Goal: Navigation & Orientation: Find specific page/section

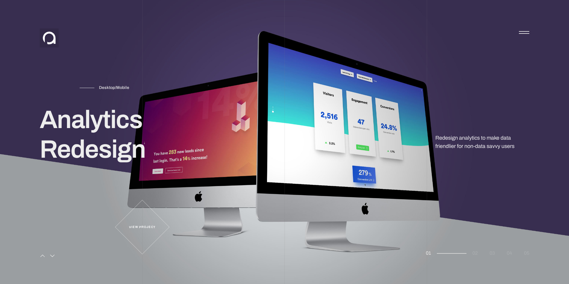
click at [524, 30] on div at bounding box center [523, 33] width 10 height 10
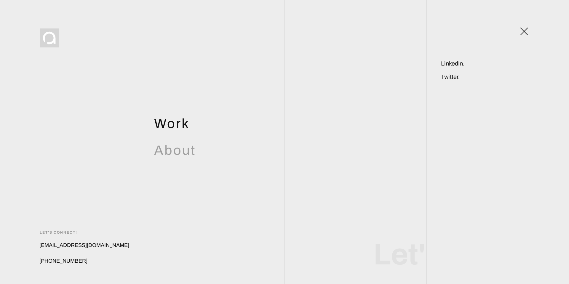
click at [169, 123] on link "Work" at bounding box center [172, 123] width 36 height 16
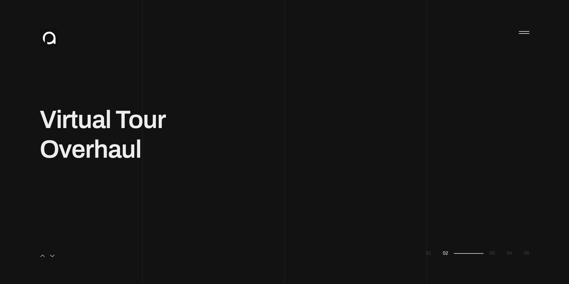
click at [276, 162] on span at bounding box center [213, 142] width 142 height 284
click at [280, 162] on span at bounding box center [213, 142] width 142 height 284
click at [40, 255] on icon "Previous slide" at bounding box center [43, 255] width 6 height 5
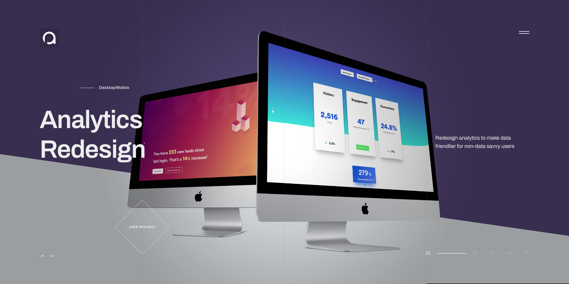
click at [306, 120] on img at bounding box center [284, 142] width 569 height 284
click at [525, 32] on div at bounding box center [523, 33] width 10 height 10
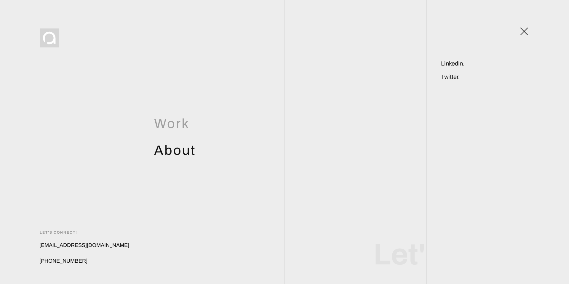
click at [187, 152] on link "About" at bounding box center [175, 150] width 42 height 16
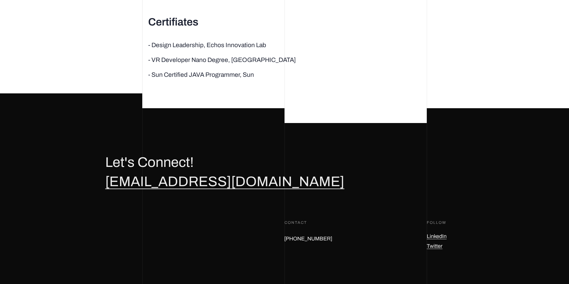
scroll to position [2426, 0]
